Goal: Use online tool/utility: Utilize a website feature to perform a specific function

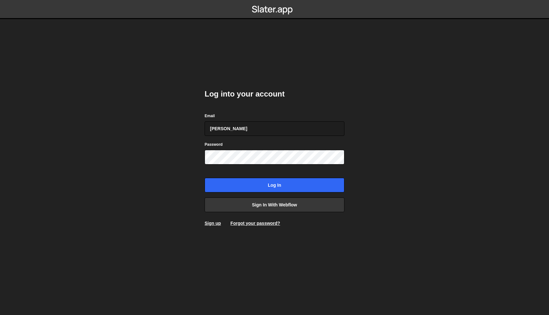
type input "juan@s8e8.com"
click at [205, 178] on input "Log in" at bounding box center [275, 185] width 140 height 15
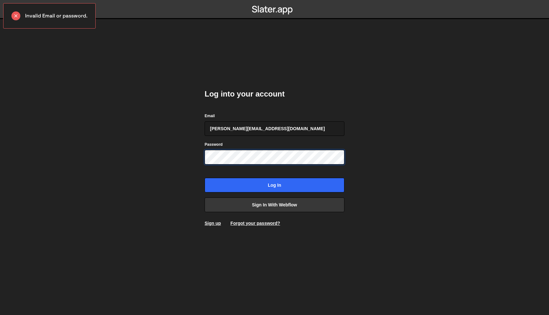
click at [205, 178] on input "Log in" at bounding box center [275, 185] width 140 height 15
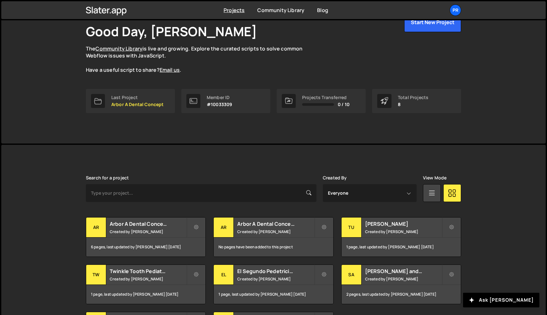
scroll to position [104, 0]
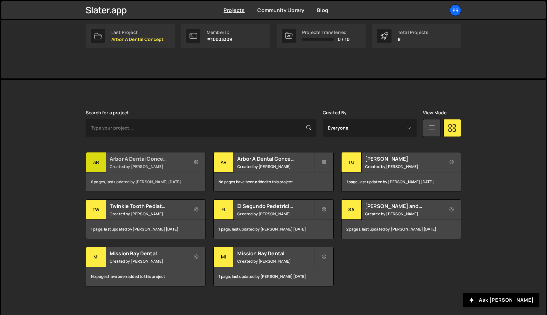
click at [160, 163] on div "Arbor A Dental Concept Created by Juan Infante" at bounding box center [145, 163] width 119 height 20
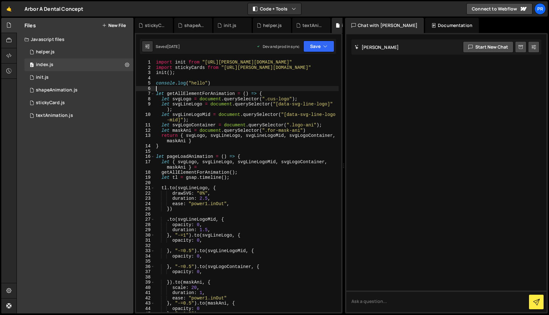
drag, startPoint x: 236, startPoint y: 90, endPoint x: 139, endPoint y: 86, distance: 97.0
click at [139, 86] on div "1 2 3 4 5 6 7 8 9 10 11 12 13 14 15 16 17 18 19 20 21 22 23 24 25 26 27 28 29 3…" at bounding box center [238, 186] width 205 height 253
drag, startPoint x: 219, startPoint y: 84, endPoint x: 110, endPoint y: 84, distance: 109.7
click at [110, 84] on div "Files New File Javascript files 0 helper.js 0 0 index.js 0 0 init.js 0 0 0 0" at bounding box center [283, 166] width 533 height 296
type textarea "console.log("hello")"
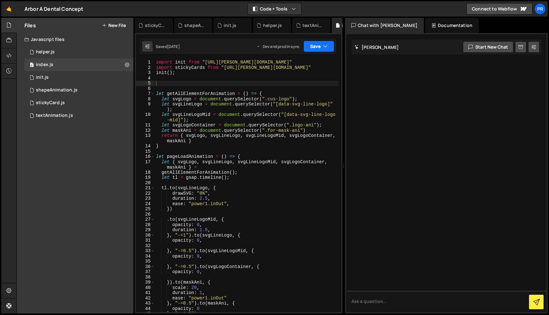
click at [325, 43] on icon "button" at bounding box center [325, 46] width 4 height 6
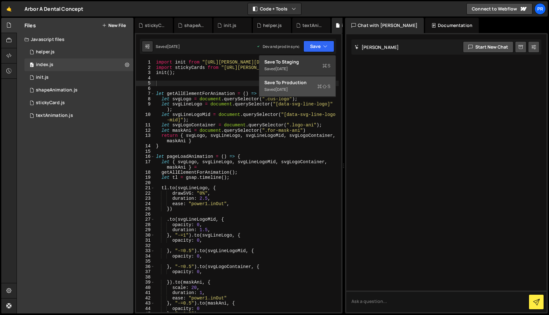
click at [312, 81] on div "Save to Production S" at bounding box center [298, 82] width 66 height 6
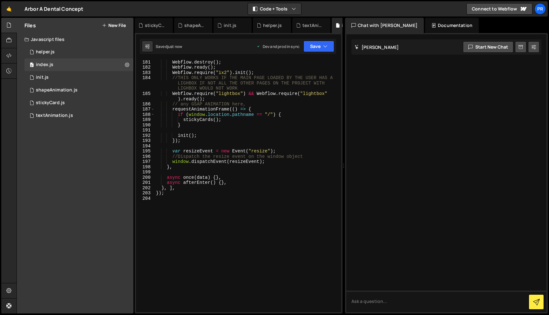
scroll to position [983, 0]
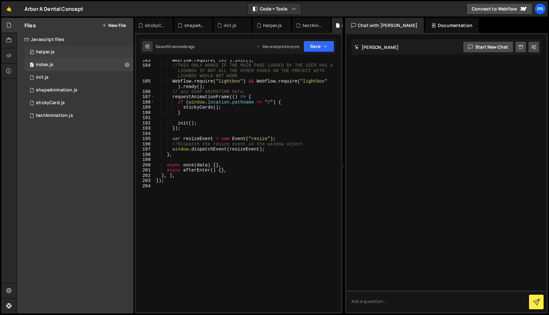
click at [52, 52] on div "helper.js" at bounding box center [45, 52] width 19 height 6
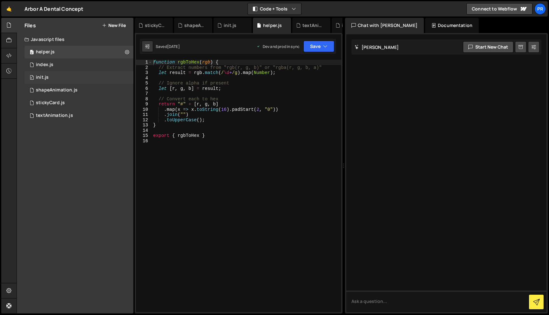
click at [55, 75] on div "0 init.js 0" at bounding box center [78, 77] width 109 height 13
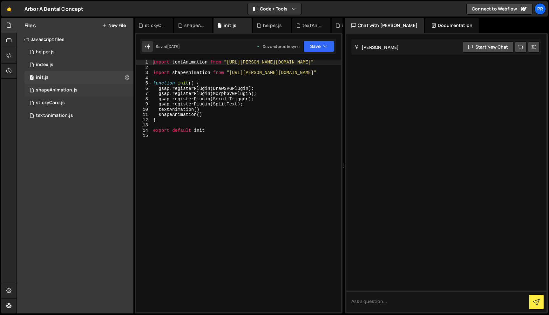
click at [59, 89] on div "shapeAnimation.js" at bounding box center [57, 90] width 42 height 6
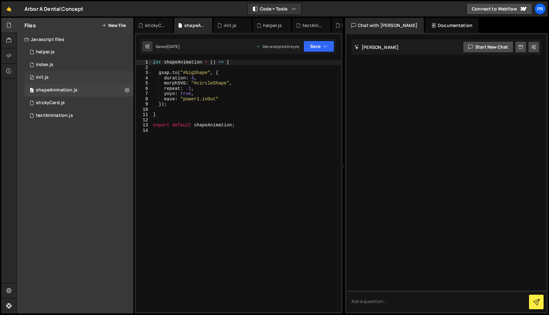
click at [59, 79] on div "0 init.js 0" at bounding box center [78, 77] width 109 height 13
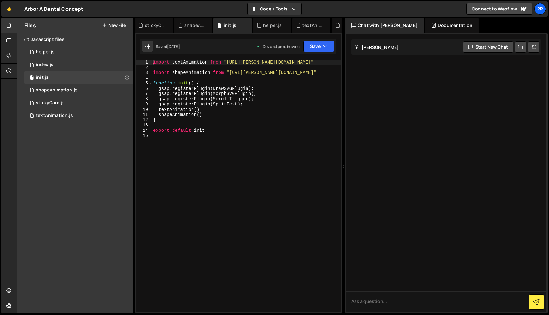
type textarea "import shapeAnimation from "[URL][PERSON_NAME][DOMAIN_NAME]""
drag, startPoint x: 330, startPoint y: 73, endPoint x: 124, endPoint y: 75, distance: 206.1
click at [124, 75] on div "Files New File Javascript files 0 helper.js 0 0 index.js 0 0 init.js 0 0 0 0" at bounding box center [283, 166] width 533 height 296
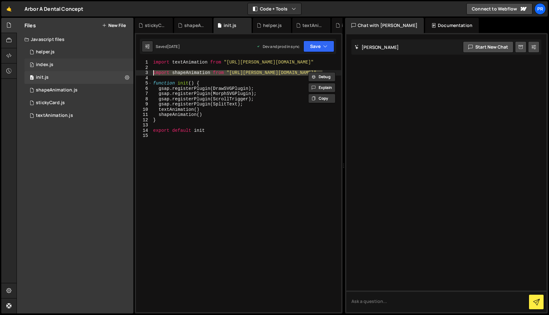
click at [50, 64] on div "index.js" at bounding box center [44, 65] width 17 height 6
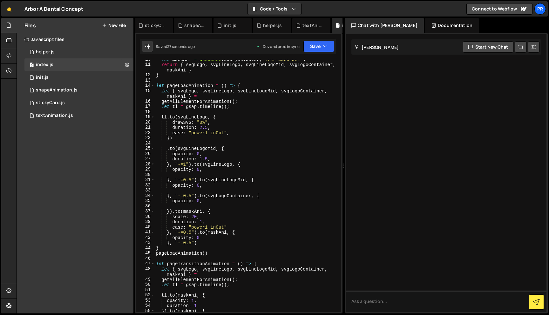
scroll to position [0, 0]
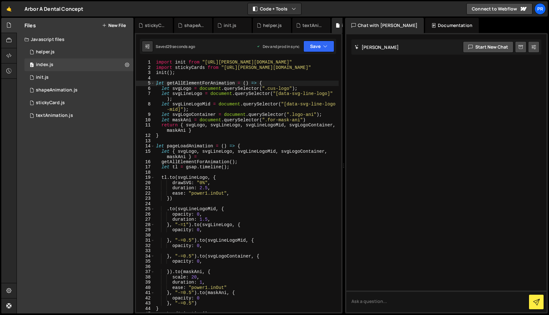
click at [298, 74] on div "import init from "[URL][PERSON_NAME][DOMAIN_NAME]" import stickyCards from "[UR…" at bounding box center [247, 191] width 184 height 263
click at [331, 66] on div "import init from "[URL][PERSON_NAME][DOMAIN_NAME]" import stickyCards from "[UR…" at bounding box center [247, 191] width 184 height 263
type textarea "import stickyCards from "[URL][PERSON_NAME][DOMAIN_NAME]""
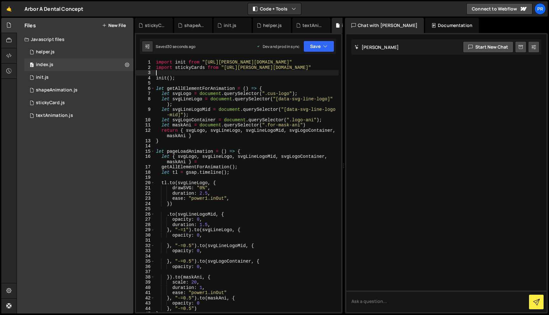
paste textarea "import shapeAnimation from "[URL][PERSON_NAME][DOMAIN_NAME]""
click at [197, 74] on div "import init from "[URL][PERSON_NAME][DOMAIN_NAME]" import stickyCards from "[UR…" at bounding box center [247, 191] width 184 height 263
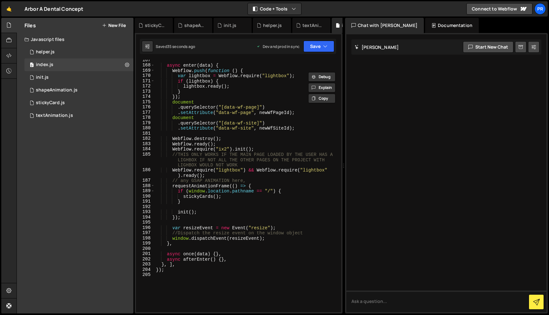
scroll to position [900, 0]
click at [234, 199] on div "async enter ( data ) { Webflow . push ( function ( ) { var lightbox = Webflow .…" at bounding box center [247, 189] width 184 height 263
type textarea "stickyCards();"
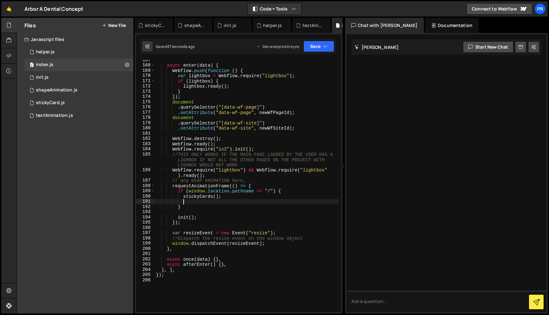
paste textarea "shapeAnimation"
type textarea "shapeAnimation()"
drag, startPoint x: 233, startPoint y: 199, endPoint x: 183, endPoint y: 200, distance: 50.2
click at [183, 200] on div "async enter ( data ) { Webflow . push ( function ( ) { var lightbox = Webflow .…" at bounding box center [247, 189] width 184 height 263
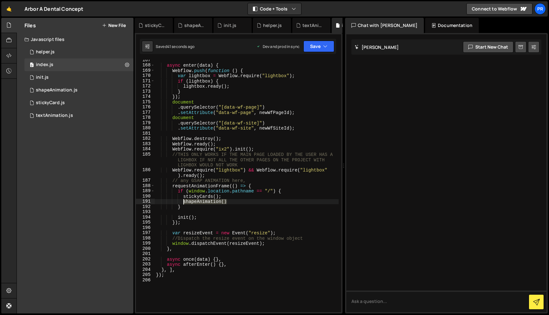
scroll to position [0, 2]
click at [320, 44] on button "Save" at bounding box center [319, 46] width 31 height 11
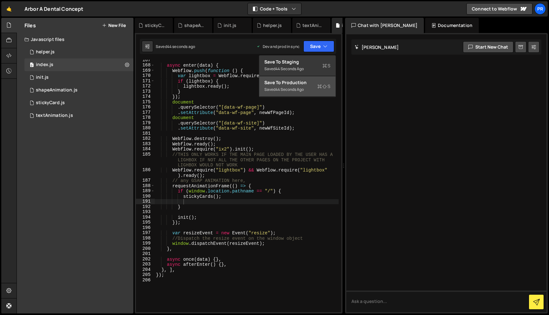
click at [288, 86] on div "Saved 44 seconds ago" at bounding box center [298, 90] width 66 height 8
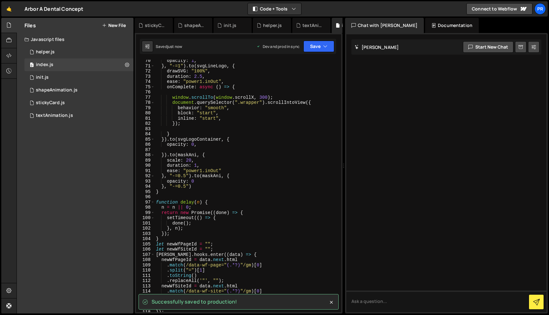
scroll to position [0, 0]
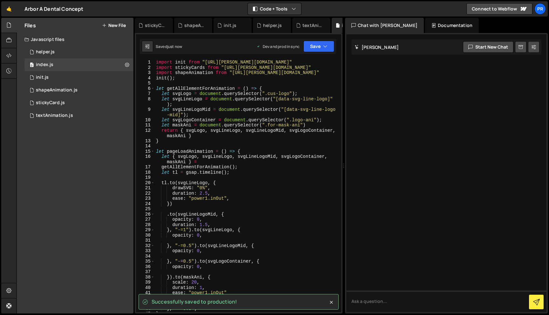
type textarea "import shapeAnimation from "[URL][PERSON_NAME][DOMAIN_NAME]""
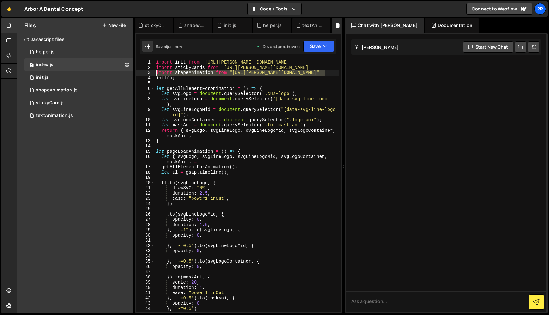
drag, startPoint x: 329, startPoint y: 72, endPoint x: 142, endPoint y: 72, distance: 186.3
click at [142, 72] on div "import shapeAnimation from "[URL][PERSON_NAME][DOMAIN_NAME]" 1 2 3 4 5 6 7 8 9 …" at bounding box center [238, 186] width 205 height 253
click at [323, 50] on button "Save" at bounding box center [319, 46] width 31 height 11
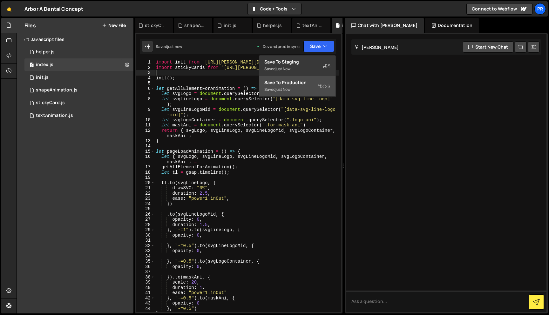
click at [285, 93] on div "Saved just now" at bounding box center [298, 90] width 66 height 8
